Goal: Task Accomplishment & Management: Manage account settings

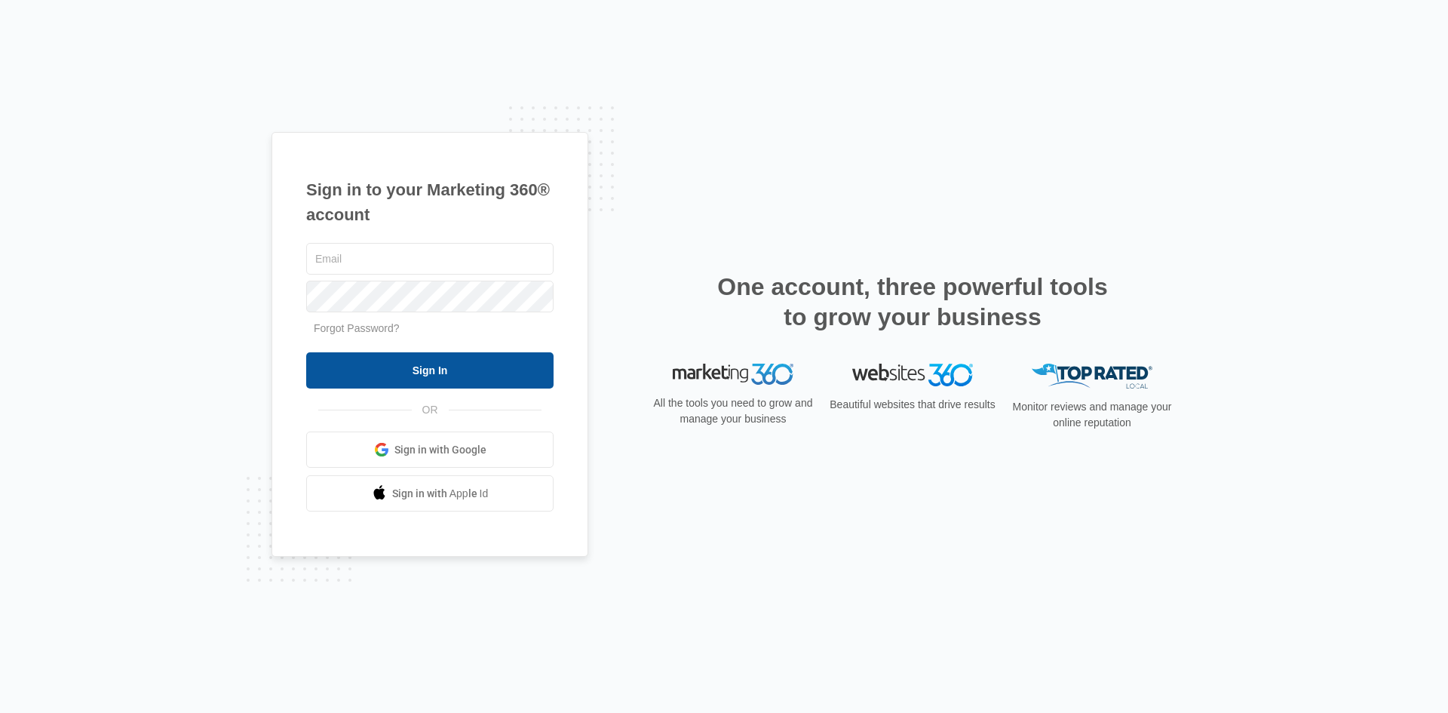
type input "[PERSON_NAME][EMAIL_ADDRESS][DOMAIN_NAME]"
click at [437, 366] on input "Sign In" at bounding box center [429, 370] width 247 height 36
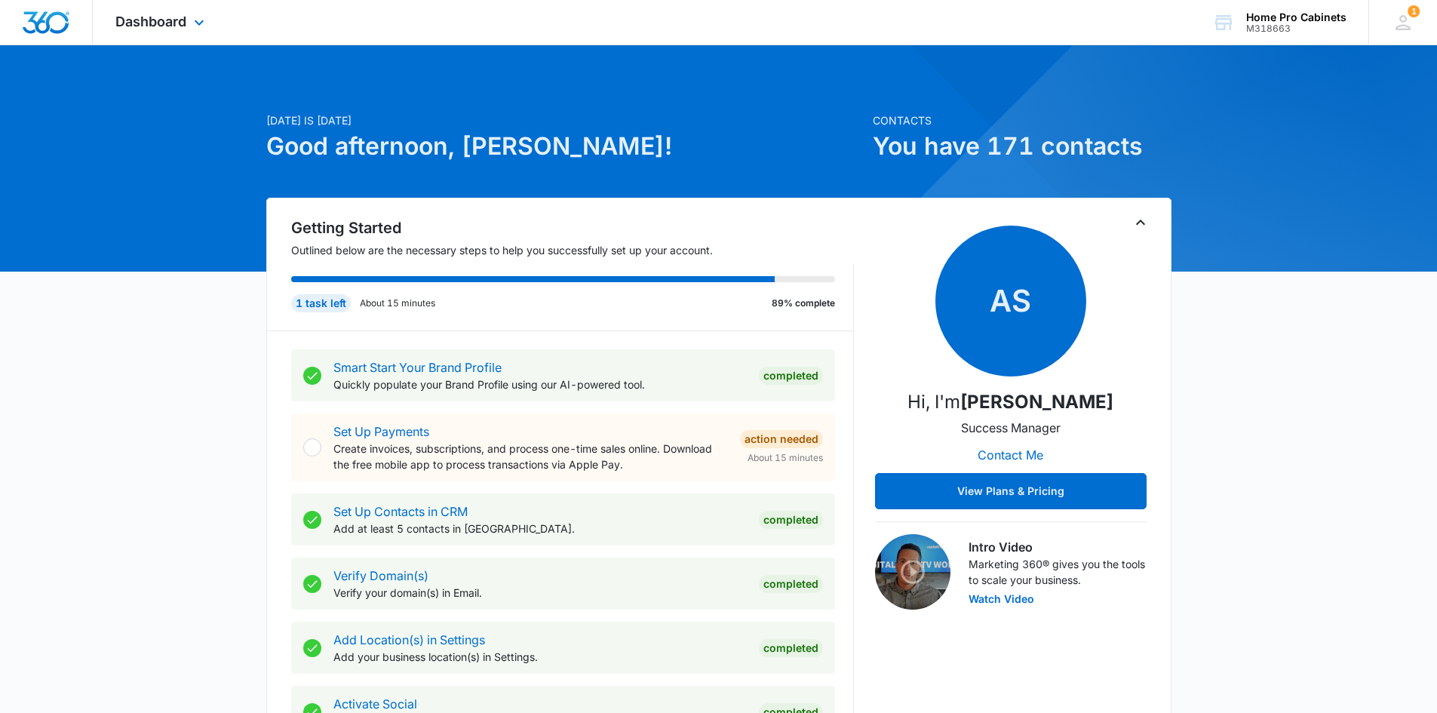
click at [187, 19] on div "Dashboard Apps Reputation Websites Forms CRM Email Social Content Ads Intellige…" at bounding box center [162, 22] width 138 height 44
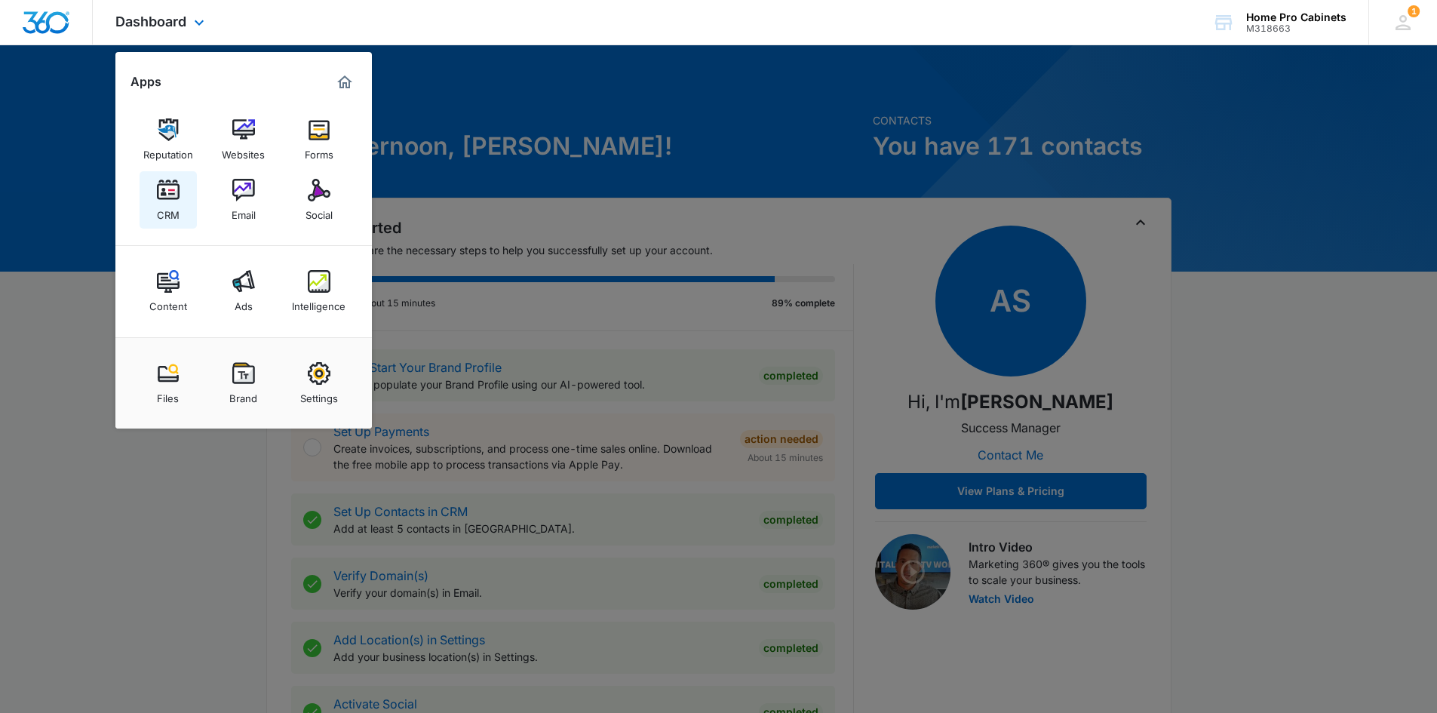
click at [170, 198] on img at bounding box center [168, 190] width 23 height 23
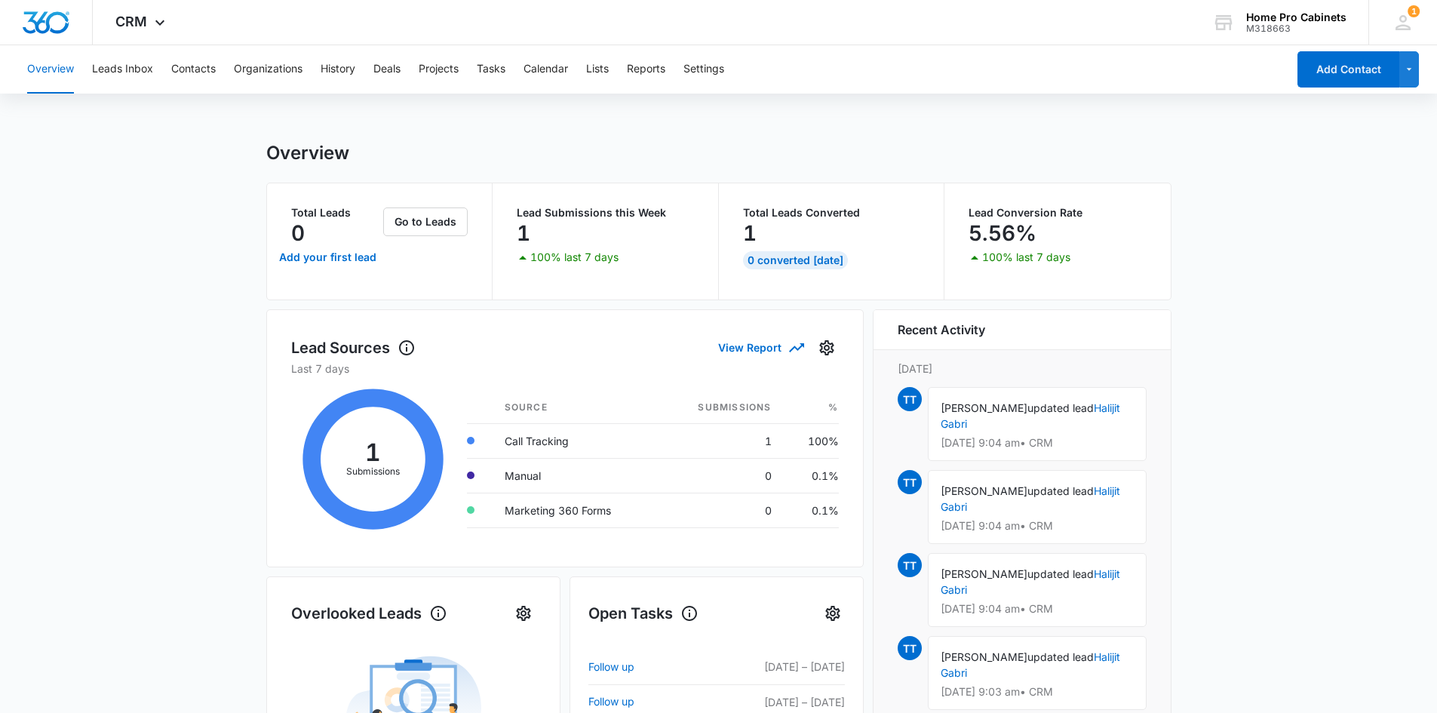
click at [1302, 397] on main "Overview Total Leads 0 Add your first lead Go to Leads Lead Submissions this We…" at bounding box center [718, 676] width 1437 height 1069
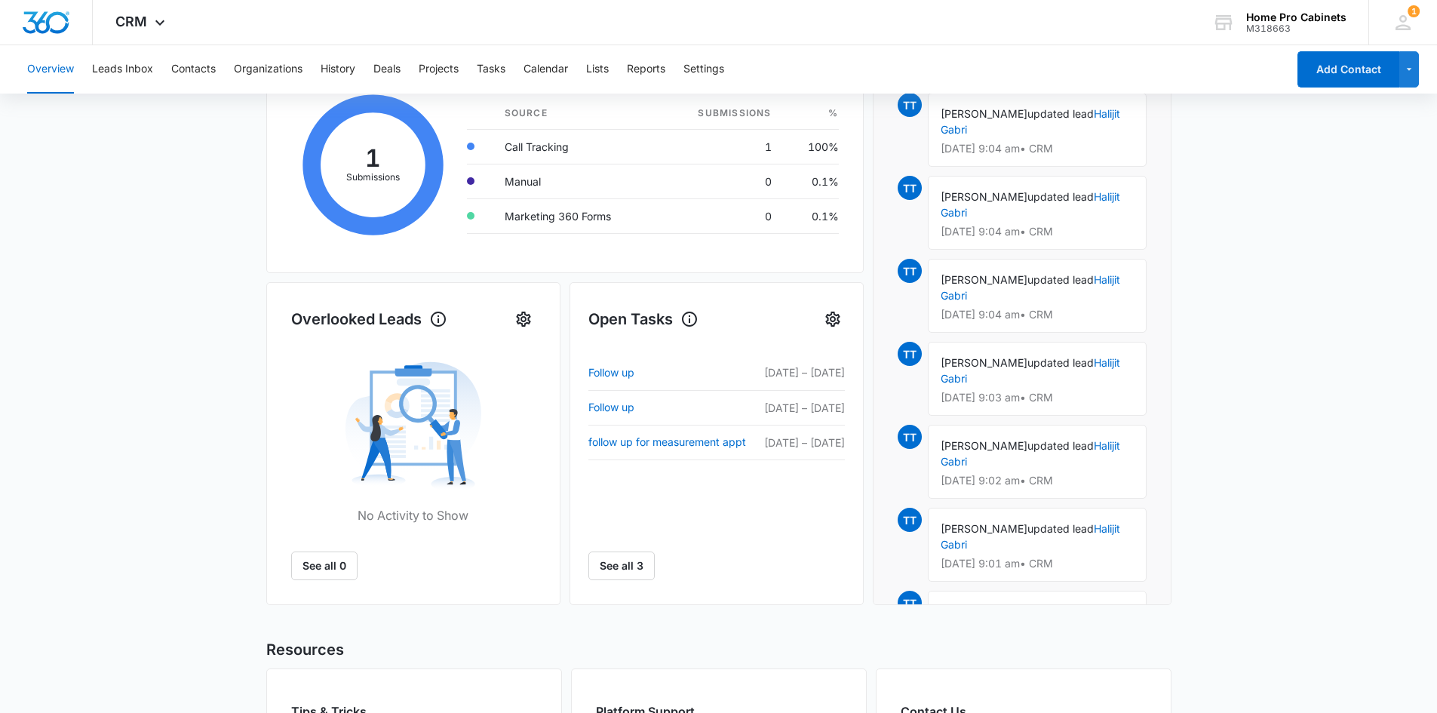
scroll to position [302, 0]
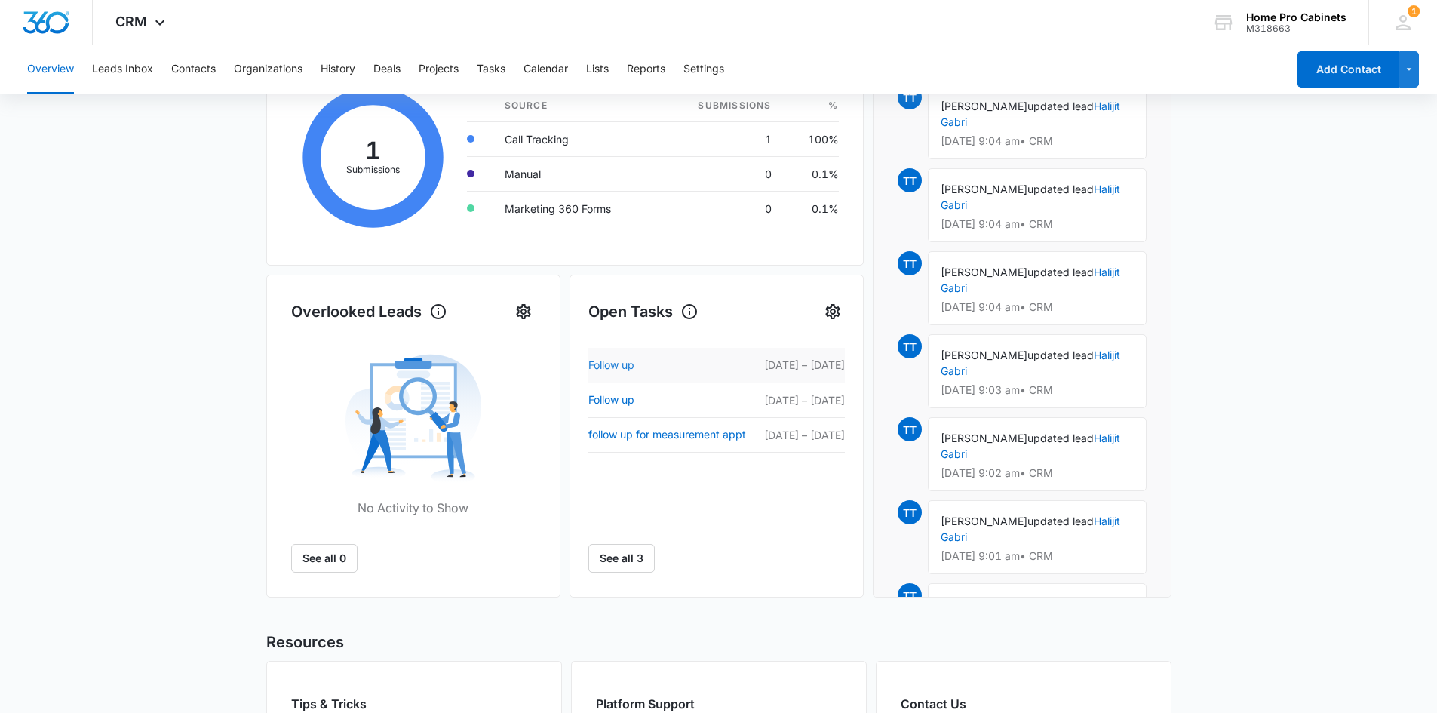
click at [615, 363] on link "Follow up" at bounding box center [673, 365] width 170 height 18
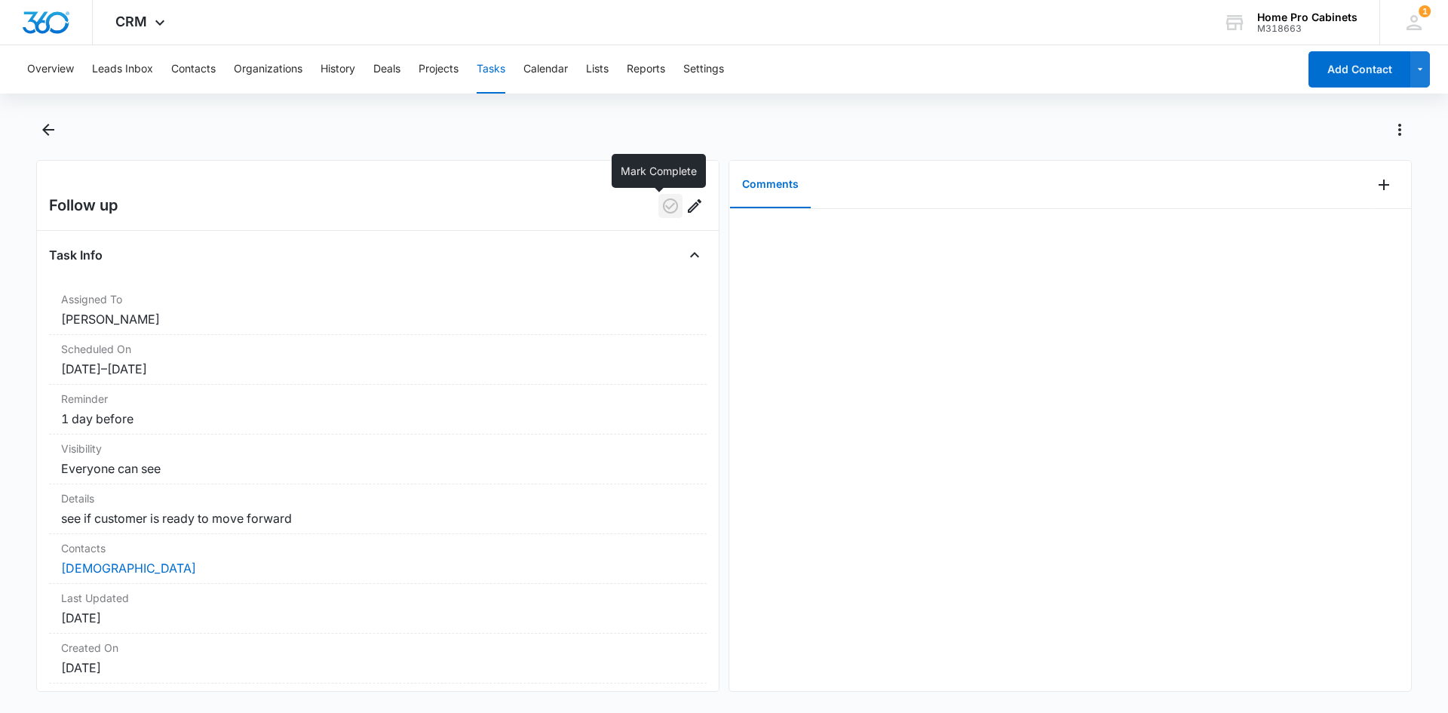
click at [661, 208] on icon "button" at bounding box center [670, 206] width 18 height 18
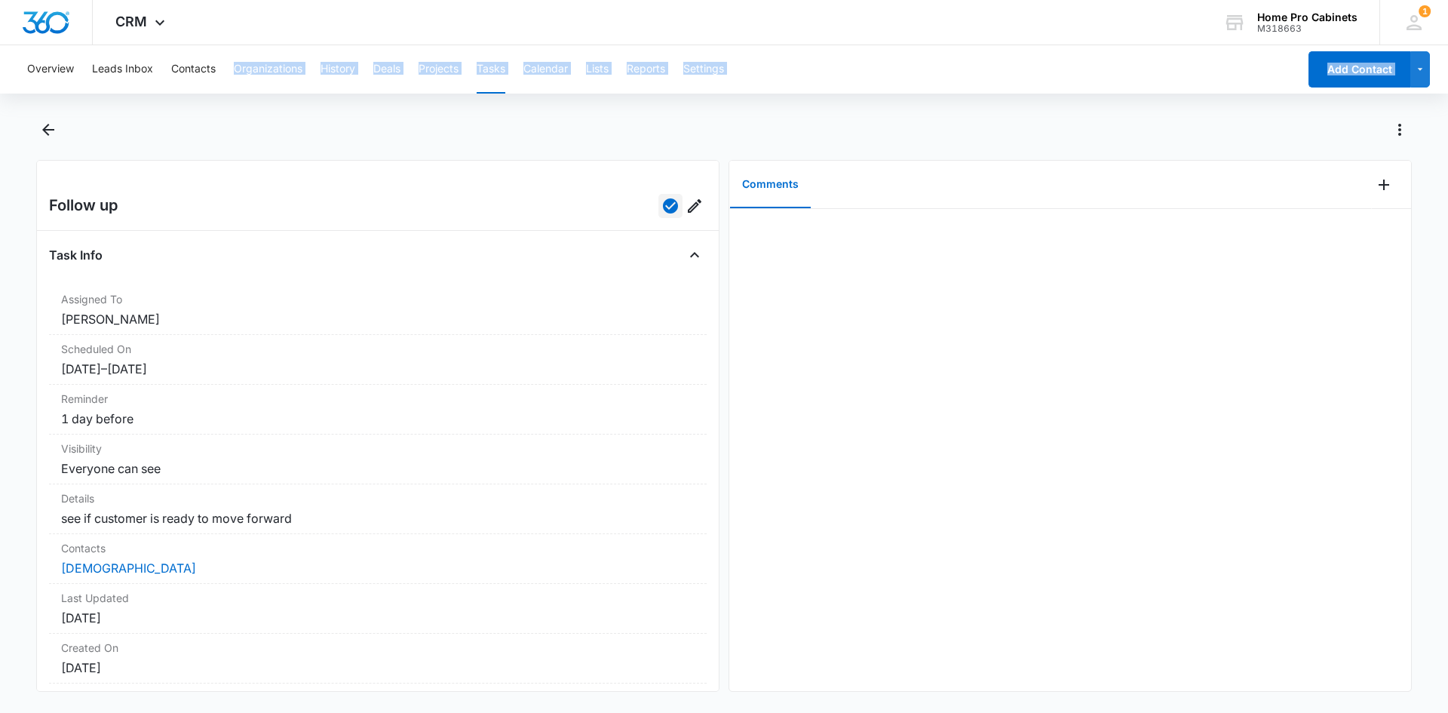
drag, startPoint x: 219, startPoint y: 94, endPoint x: 379, endPoint y: 145, distance: 167.7
click at [365, 156] on div "Overview Leads Inbox Contacts Organizations History Deals Projects Tasks Calend…" at bounding box center [724, 377] width 1448 height 664
click at [483, 119] on div at bounding box center [740, 130] width 1343 height 24
drag, startPoint x: 123, startPoint y: 79, endPoint x: 84, endPoint y: 81, distance: 39.2
click at [96, 81] on div "Overview Leads Inbox Contacts Organizations History Deals Projects Tasks Calend…" at bounding box center [658, 69] width 1280 height 48
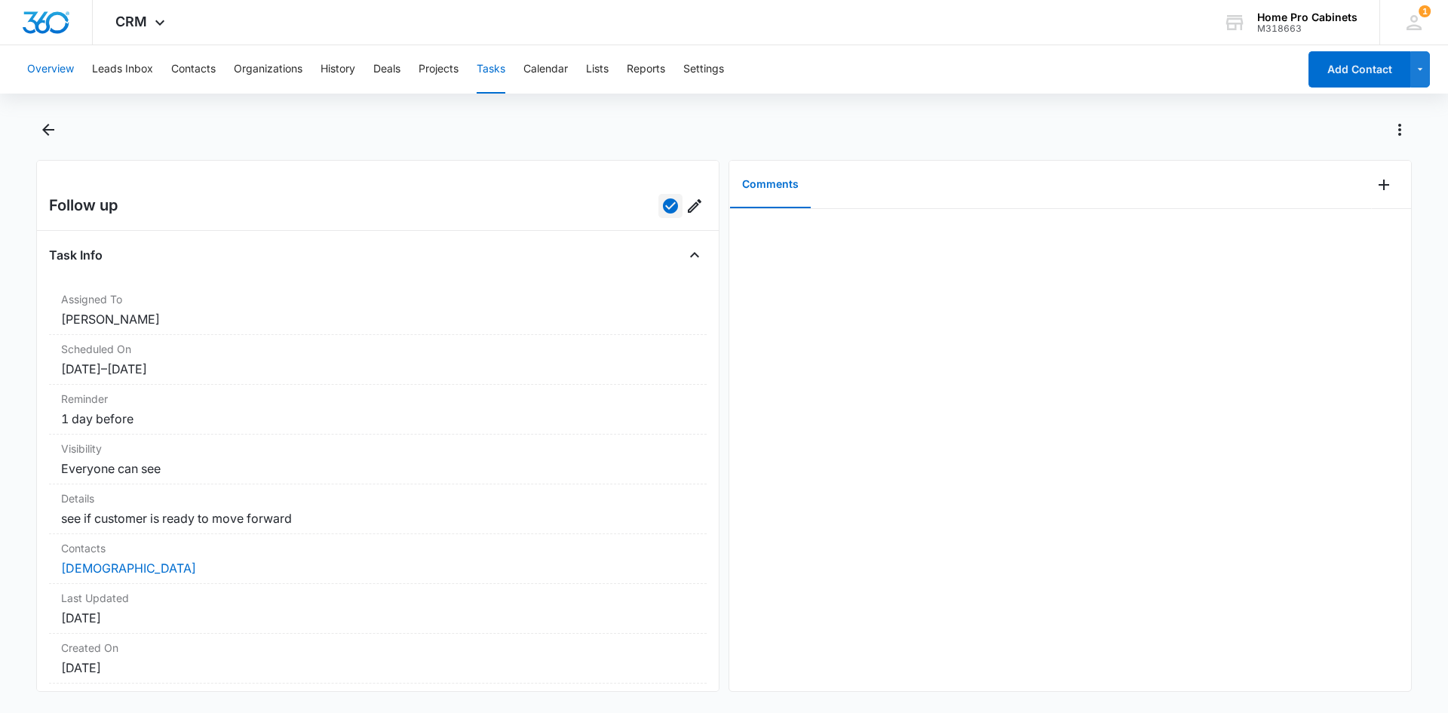
click at [61, 67] on button "Overview" at bounding box center [50, 69] width 47 height 48
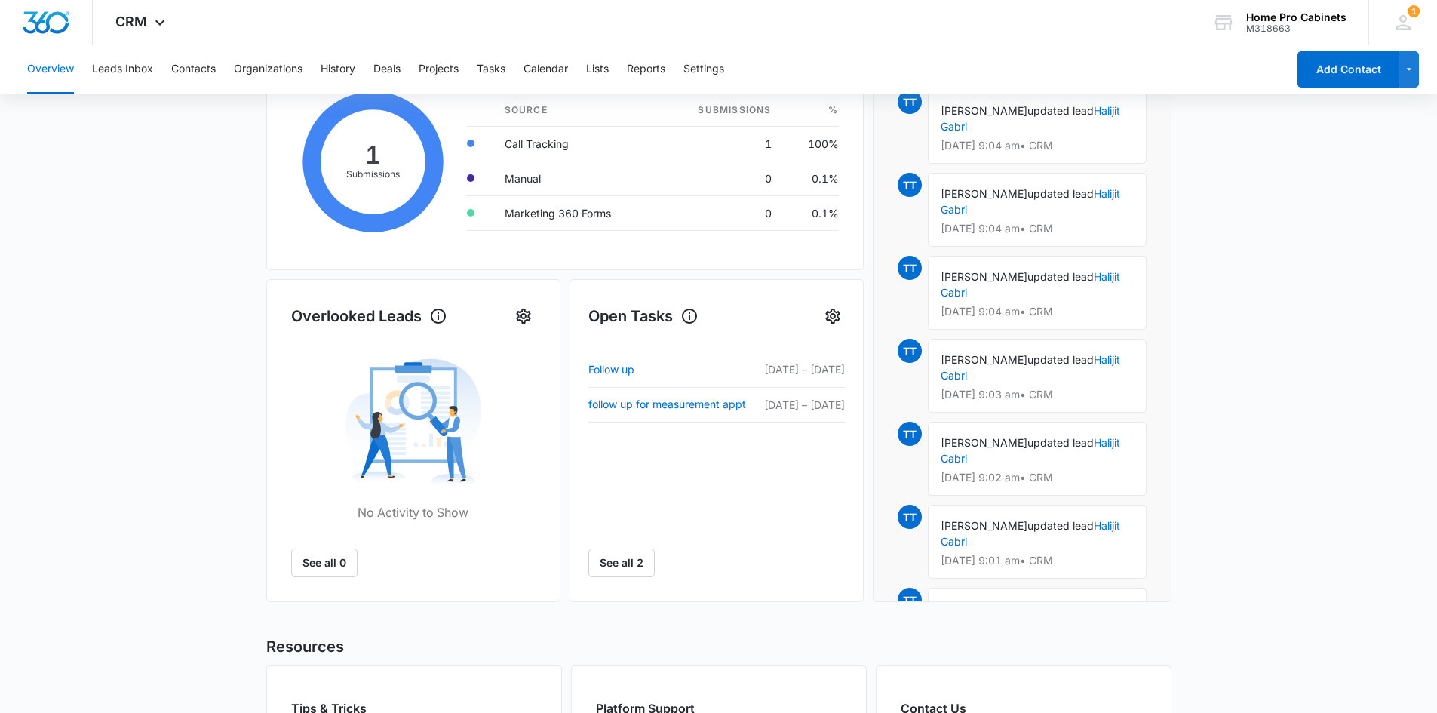
scroll to position [302, 0]
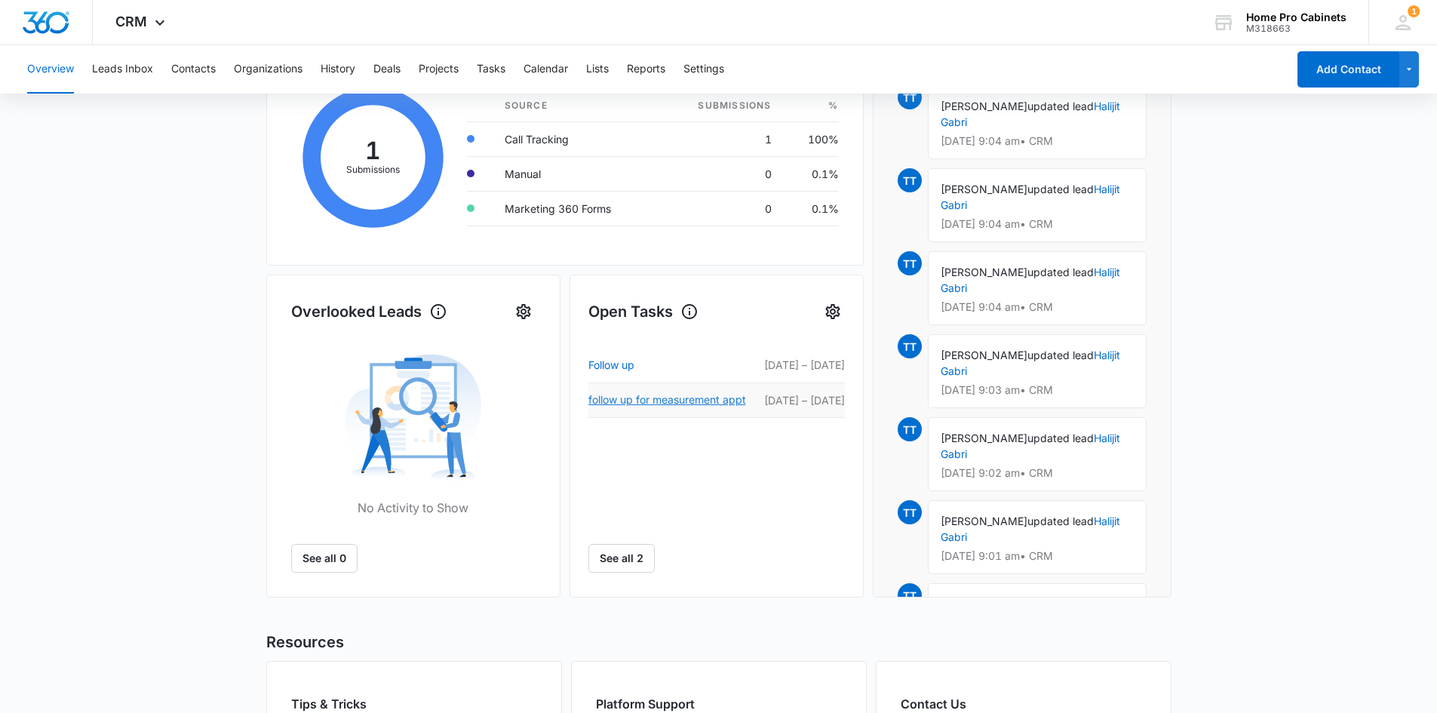
click at [698, 403] on link "follow up for measurement appt" at bounding box center [673, 400] width 170 height 18
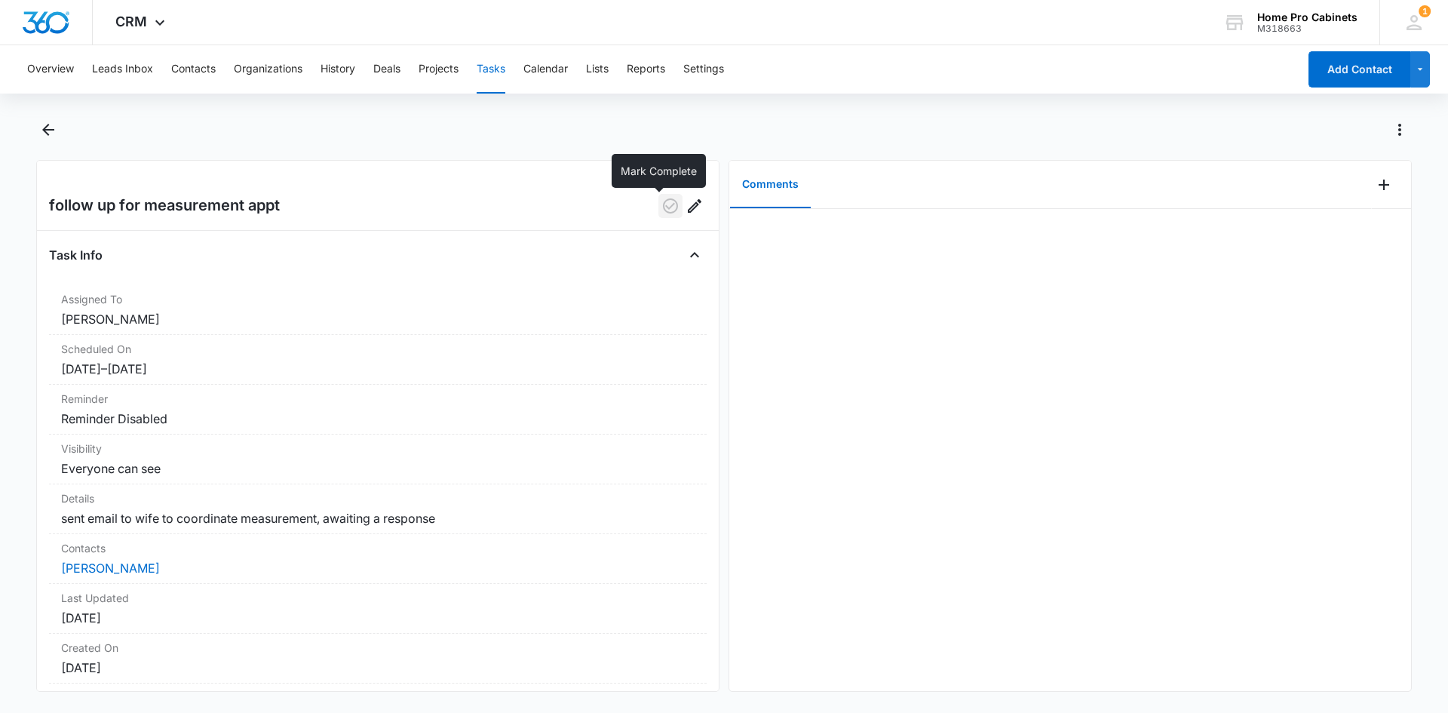
click at [661, 201] on icon "button" at bounding box center [670, 206] width 18 height 18
click at [42, 74] on button "Overview" at bounding box center [50, 69] width 47 height 48
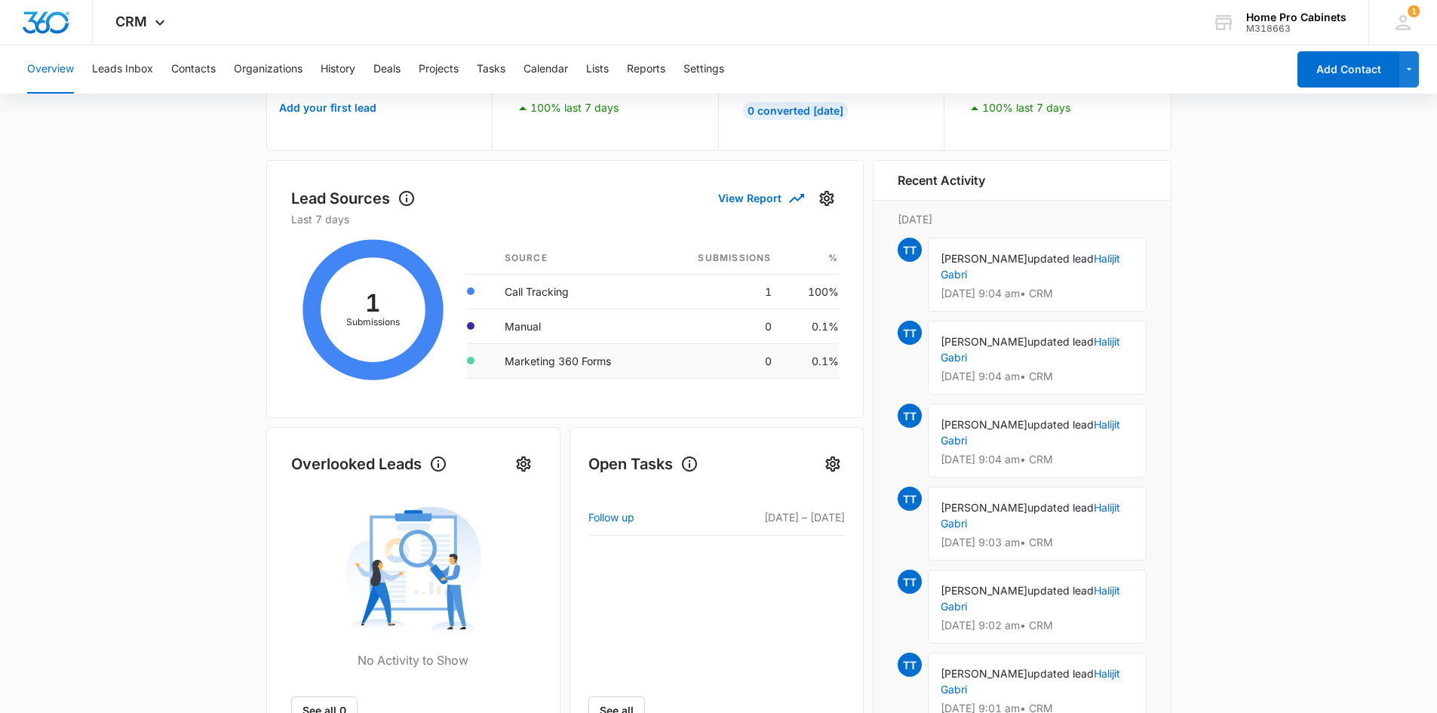
scroll to position [151, 0]
click at [633, 287] on td "Call Tracking" at bounding box center [575, 289] width 167 height 35
click at [678, 520] on link "Follow up" at bounding box center [634, 516] width 93 height 18
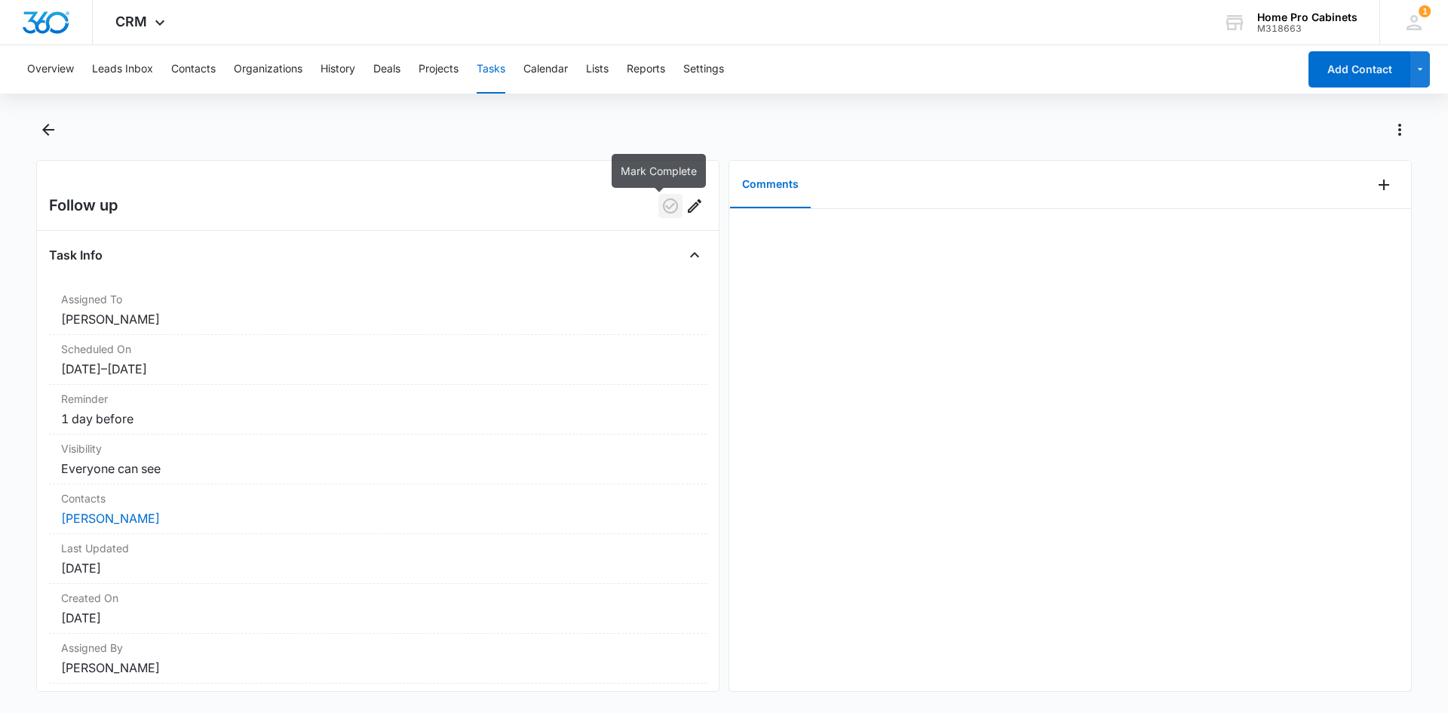
click at [661, 203] on icon "button" at bounding box center [670, 206] width 18 height 18
click at [72, 73] on button "Overview" at bounding box center [50, 69] width 47 height 48
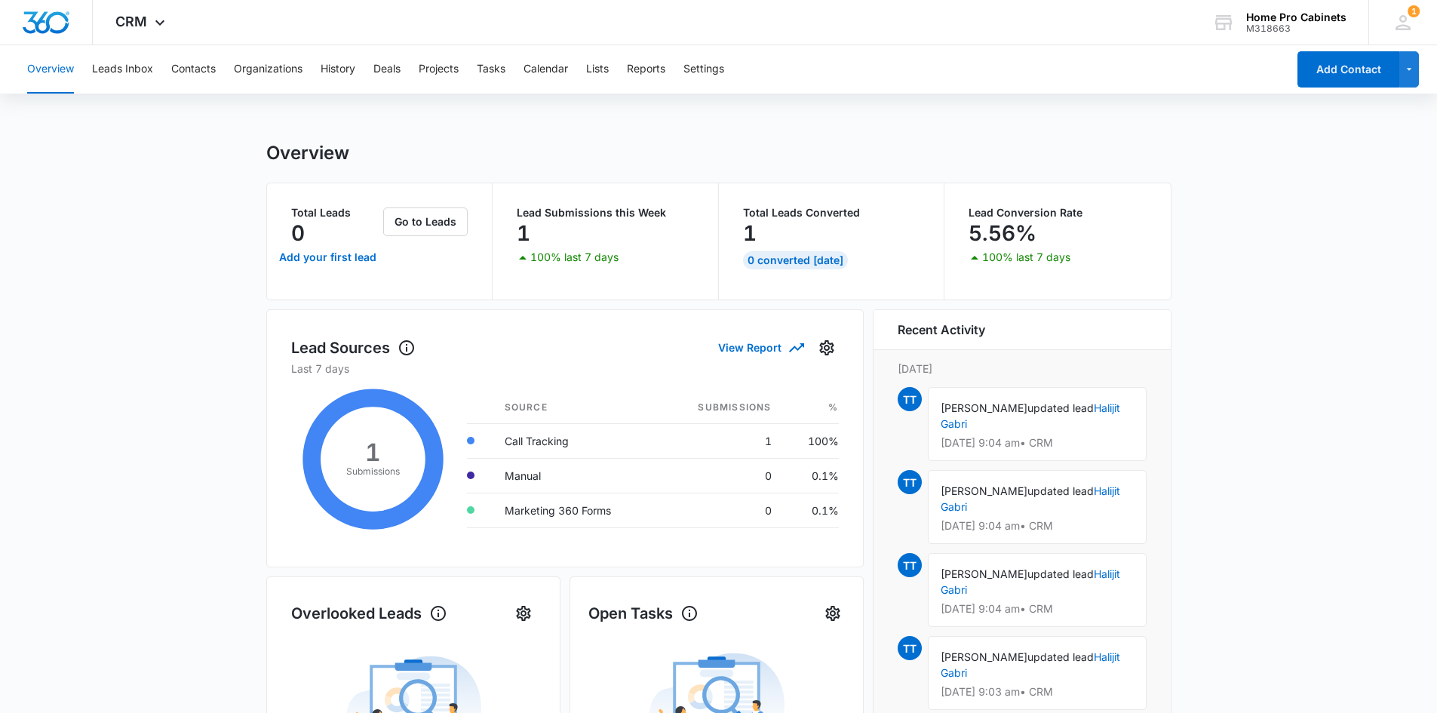
click at [1397, 281] on main "Overview Total Leads 0 Add your first lead Go to Leads Lead Submissions this We…" at bounding box center [718, 688] width 1437 height 1092
click at [962, 404] on span "[PERSON_NAME]" at bounding box center [983, 407] width 87 height 13
click at [133, 82] on button "Leads Inbox" at bounding box center [122, 69] width 61 height 48
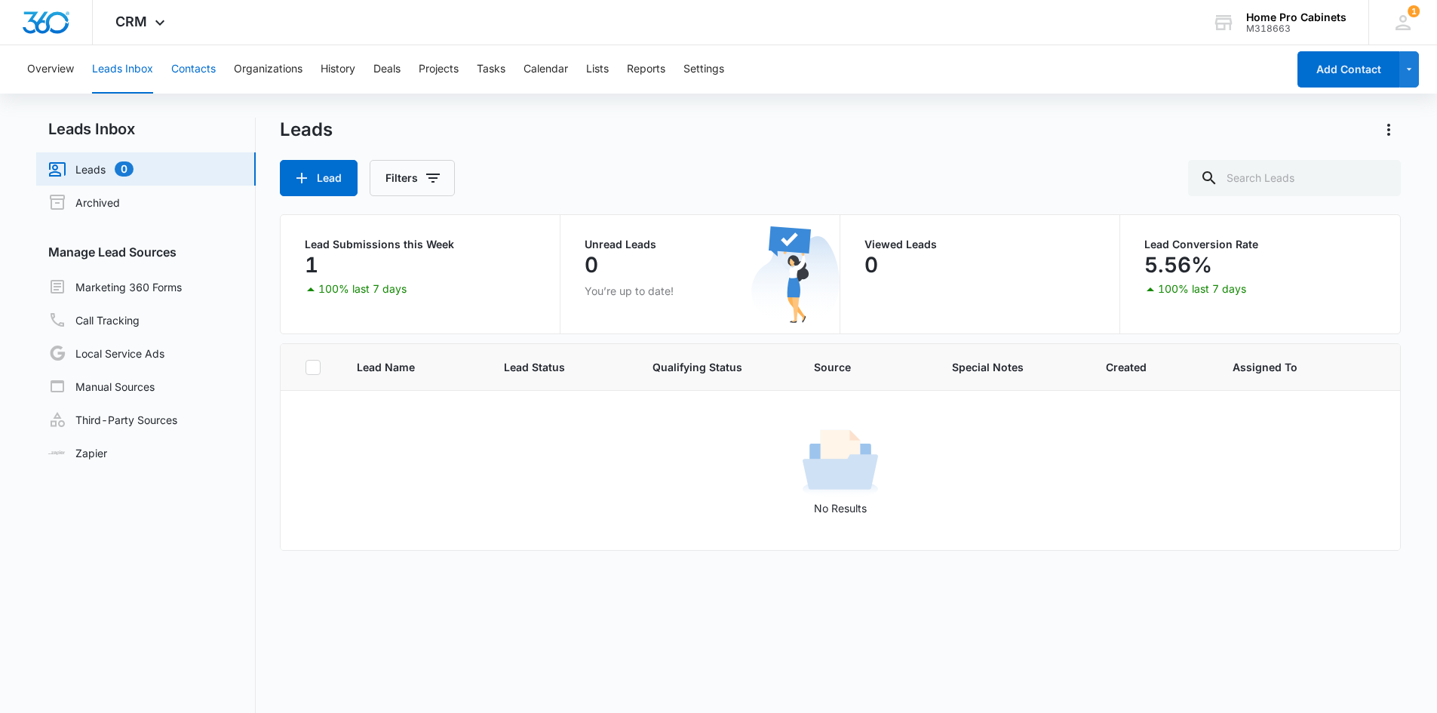
click at [197, 72] on button "Contacts" at bounding box center [193, 69] width 44 height 48
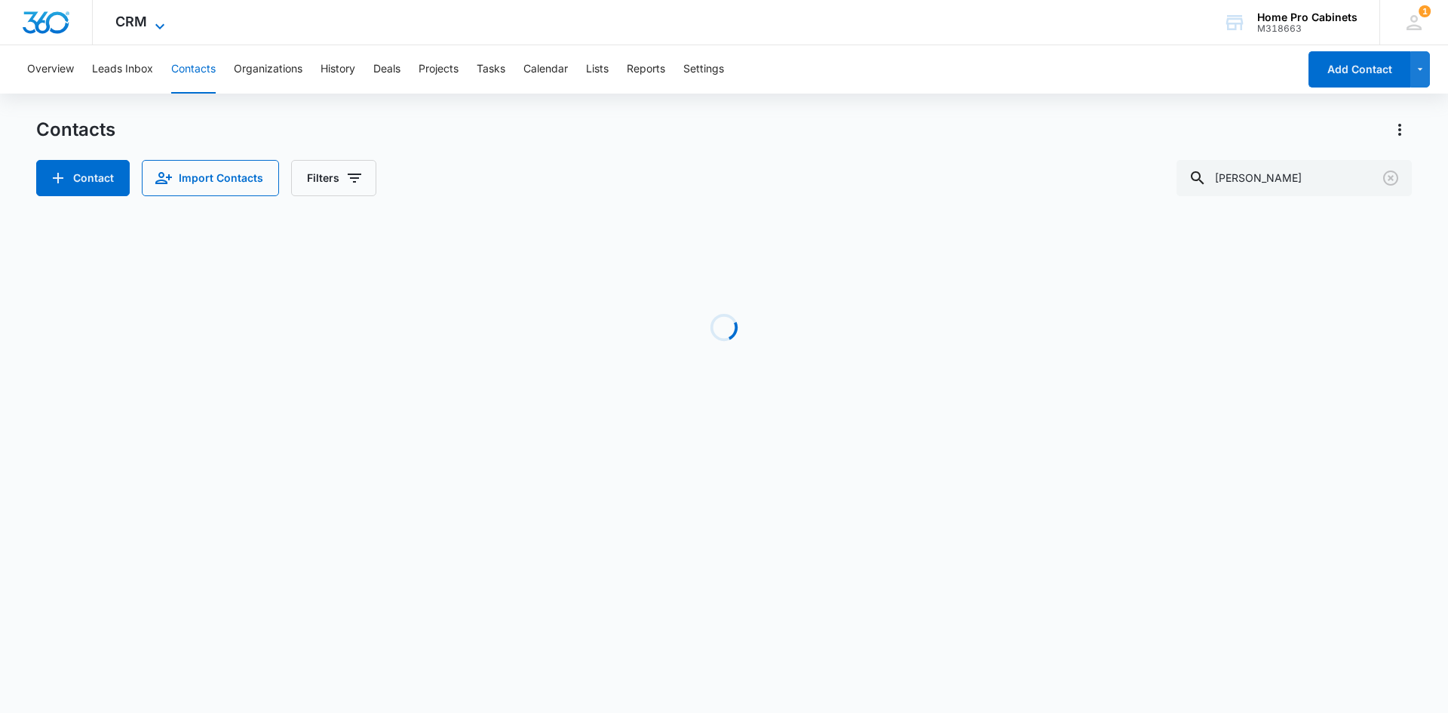
click at [138, 16] on span "CRM" at bounding box center [131, 22] width 32 height 16
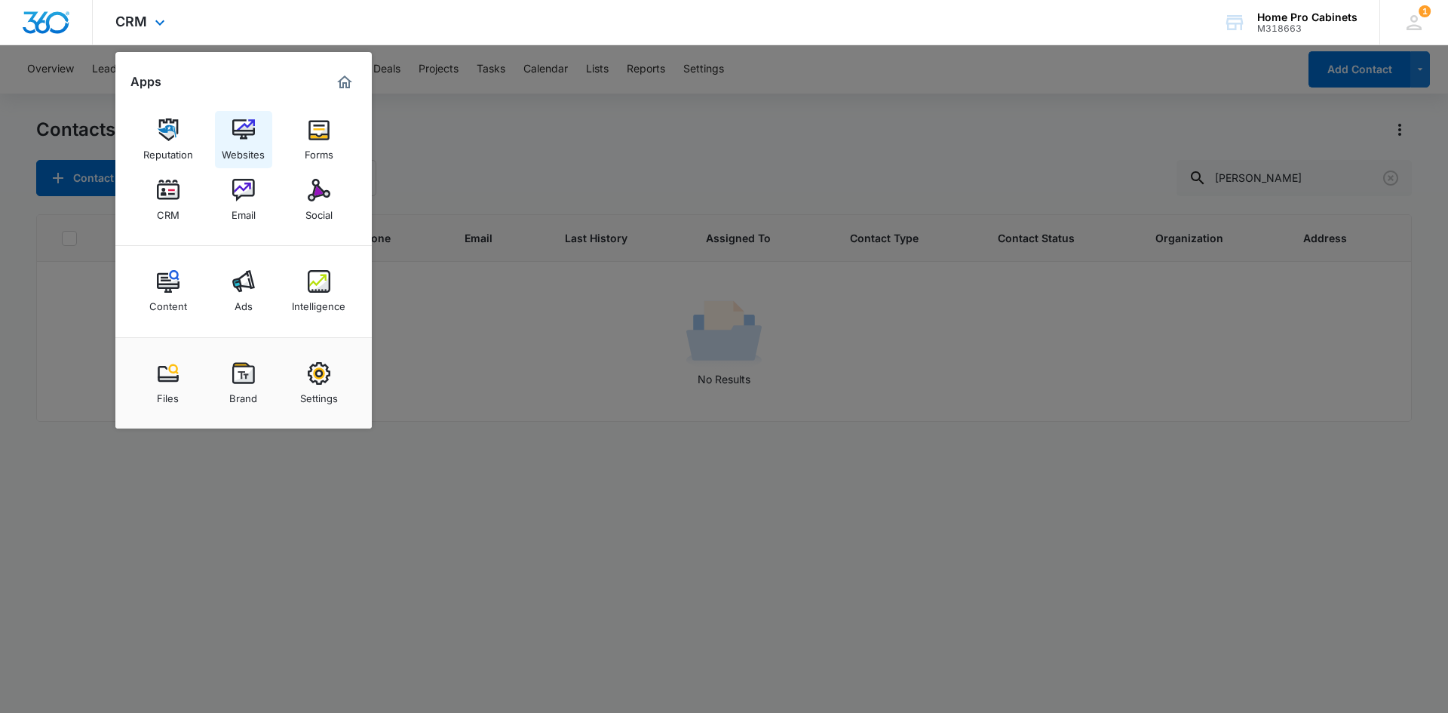
click at [251, 124] on img at bounding box center [243, 129] width 23 height 23
